Goal: Task Accomplishment & Management: Complete application form

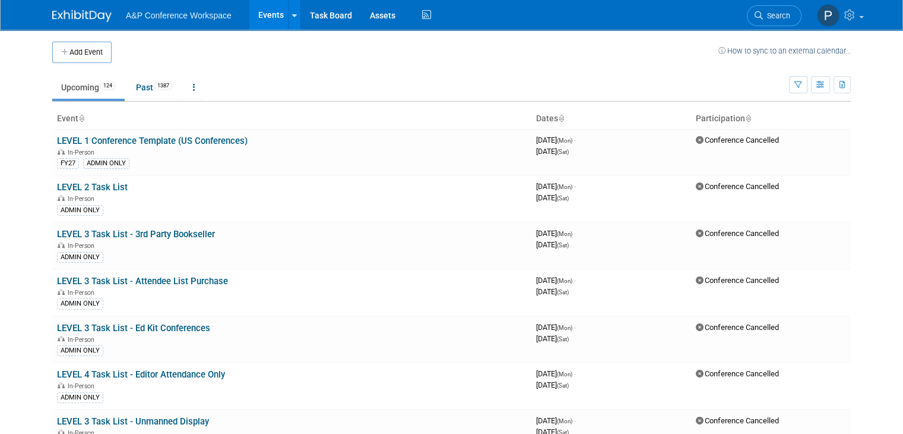
scroll to position [4864, 0]
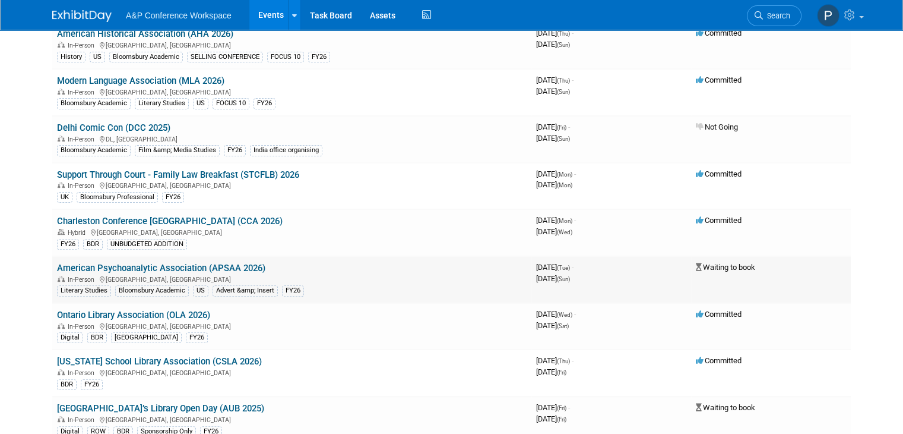
drag, startPoint x: 259, startPoint y: 217, endPoint x: 200, endPoint y: 219, distance: 58.8
click at [200, 256] on td "American Psychoanalytic Association (APSAA 2026) In-Person San Francisco, CA Li…" at bounding box center [291, 279] width 479 height 47
copy link "APSAA 2026)"
drag, startPoint x: 902, startPoint y: 222, endPoint x: 592, endPoint y: 217, distance: 310.1
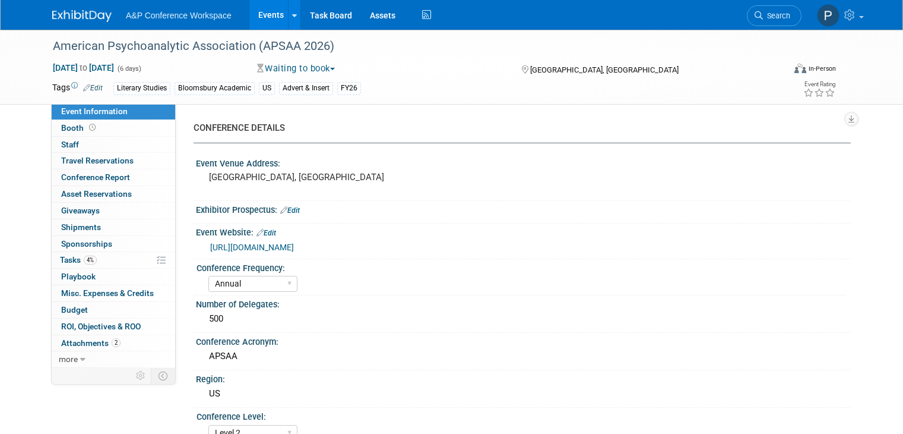
select select "Annual"
select select "Level 2"
select select "In-Person Booth"
select select "Literary Studies"
select select "Bloomsbury Academic"
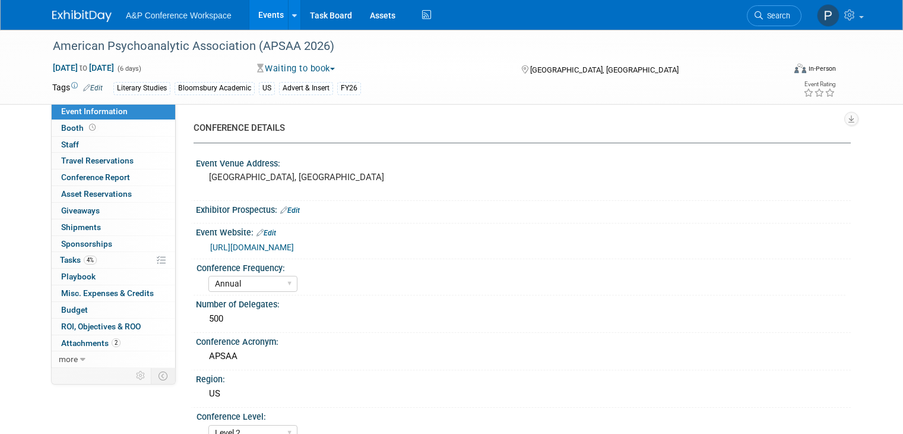
select select "[PERSON_NAME]"
select select "Networking/Commissioning"
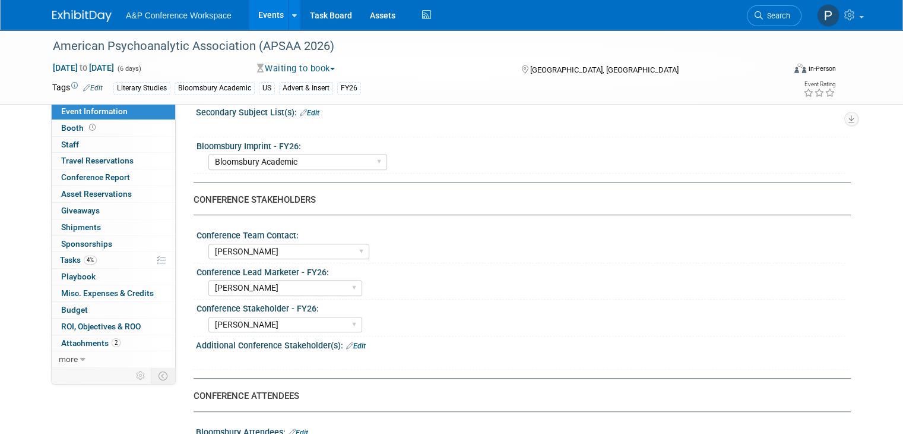
scroll to position [535, 0]
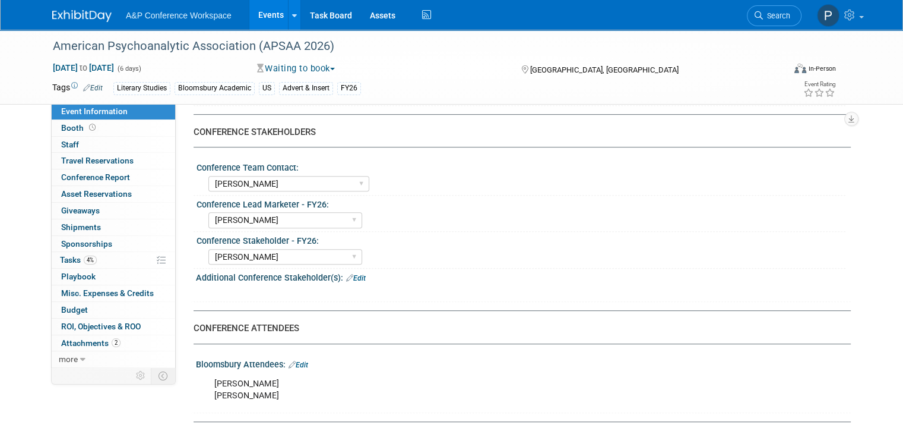
drag, startPoint x: 87, startPoint y: 390, endPoint x: 67, endPoint y: 384, distance: 20.5
click at [87, 390] on div "Event Information Event Info Booth Booth 0 Staff 0 Staff 0 Travel Reservations …" at bounding box center [451, 241] width 817 height 1493
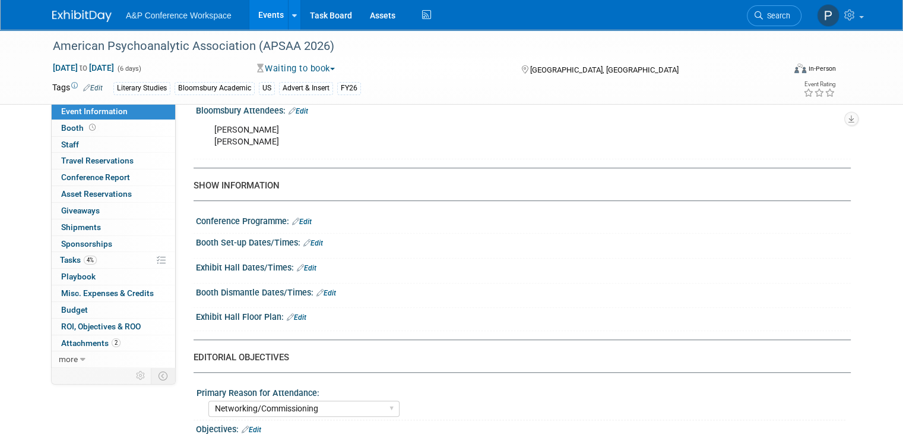
scroll to position [891, 0]
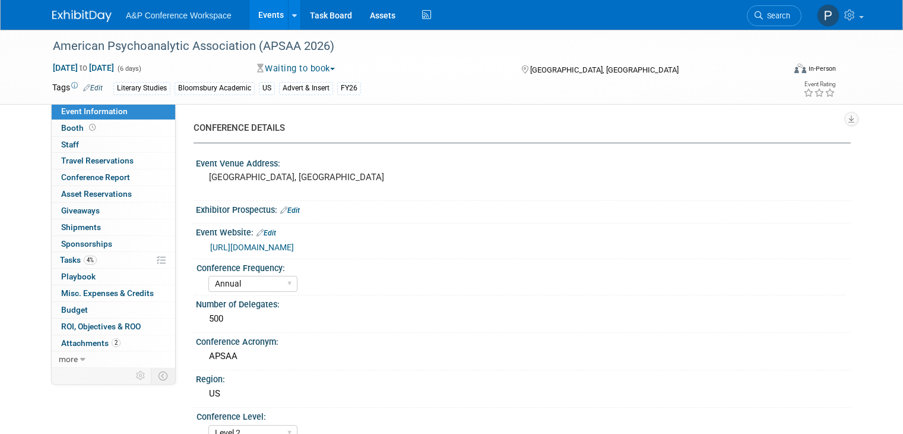
select select "Annual"
select select "Level 2"
select select "In-Person Booth"
select select "Literary Studies"
select select "Bloomsbury Academic"
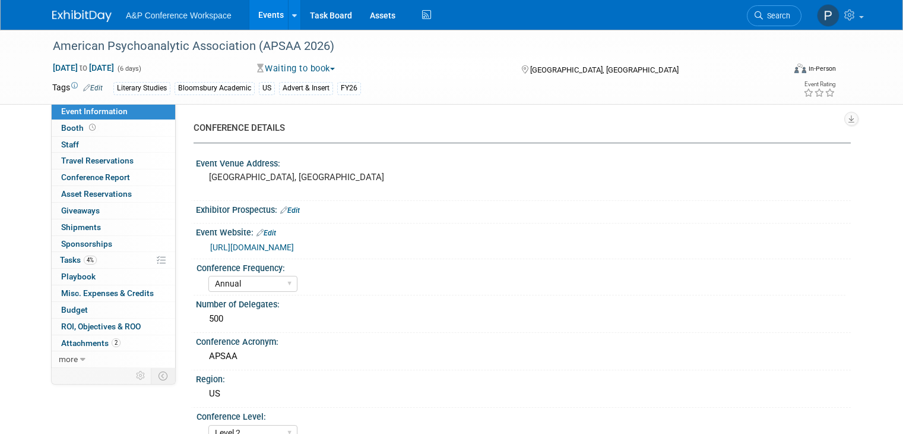
select select "[PERSON_NAME]"
select select "Networking/Commissioning"
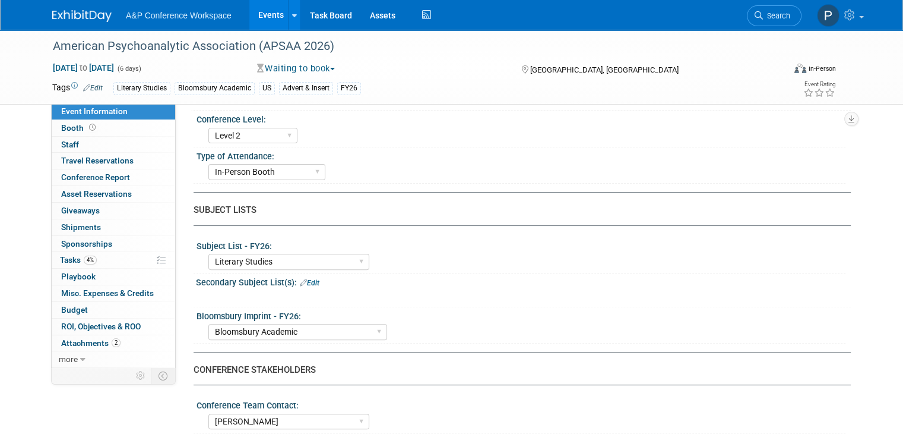
scroll to position [356, 0]
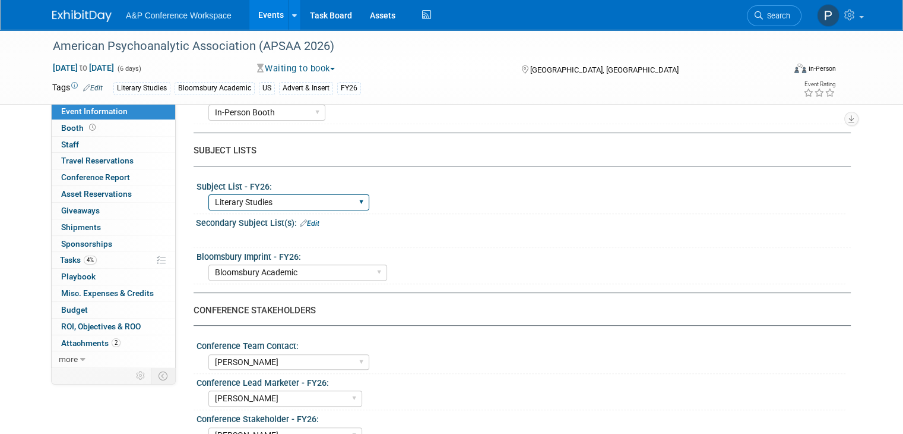
click at [352, 200] on select "ABC-CLIO Reference African Studies Anthropology Archaeology Architecture Archiv…" at bounding box center [288, 202] width 161 height 16
click at [498, 99] on div "American Psychoanalytic Association (APSAA 2026) Jan 27, 2026 to Feb 1, 2026 (6…" at bounding box center [451, 67] width 817 height 74
